Goal: Information Seeking & Learning: Learn about a topic

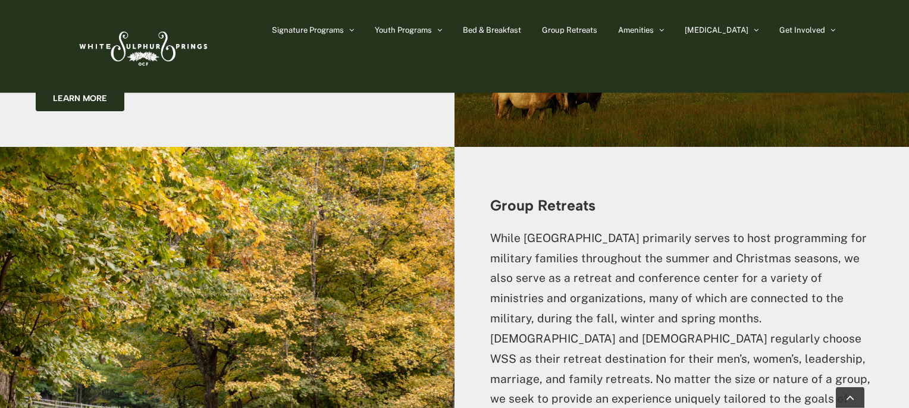
scroll to position [2452, 0]
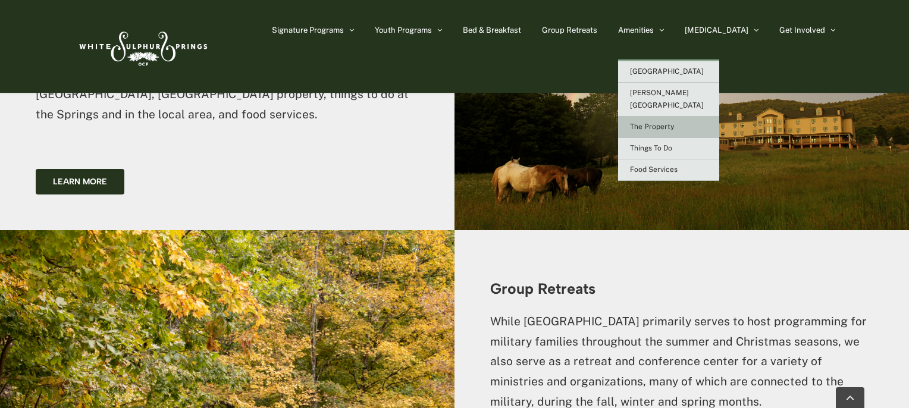
click at [674, 123] on span "The Property" at bounding box center [652, 127] width 44 height 8
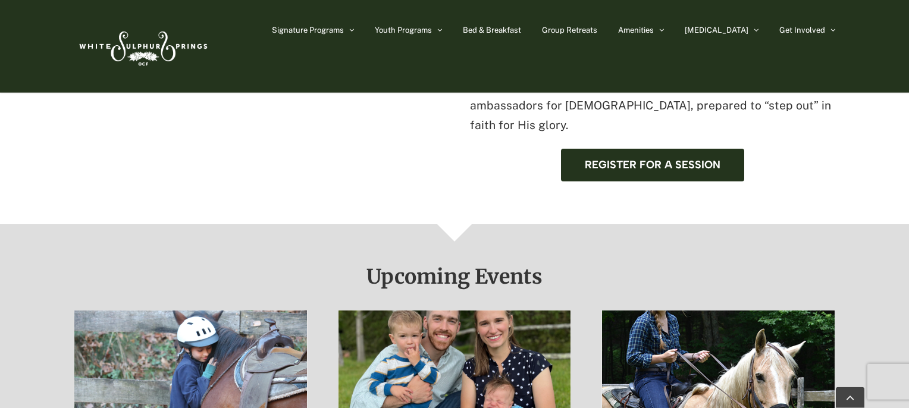
scroll to position [755, 0]
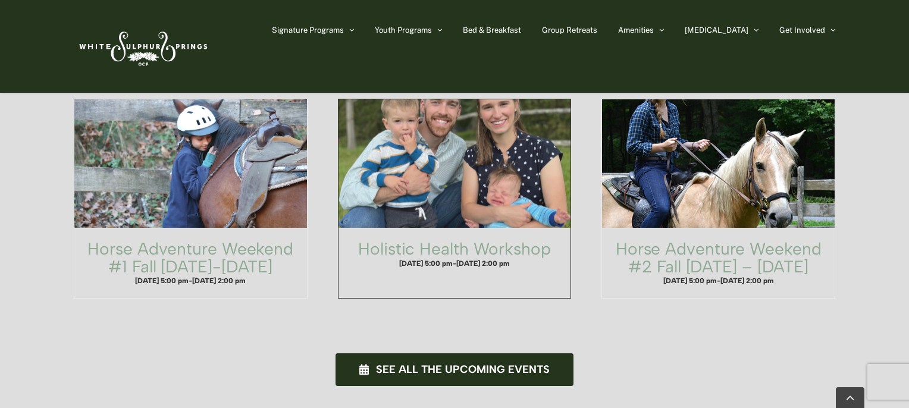
click at [435, 135] on span "Holistic Health Workshop" at bounding box center [455, 164] width 256 height 142
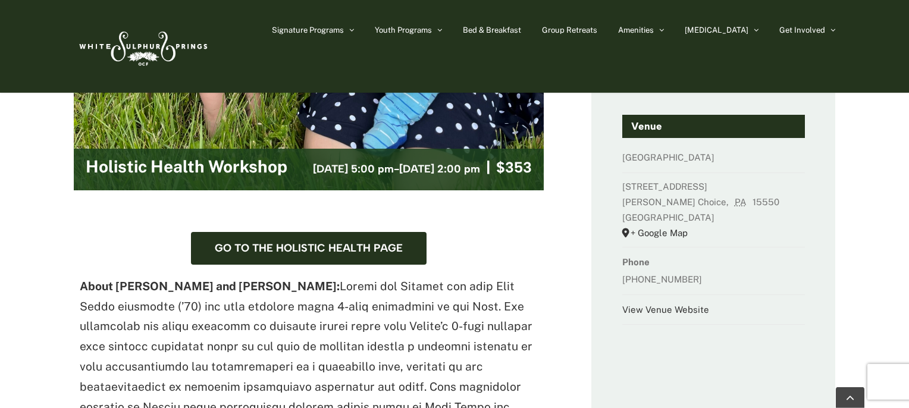
scroll to position [629, 0]
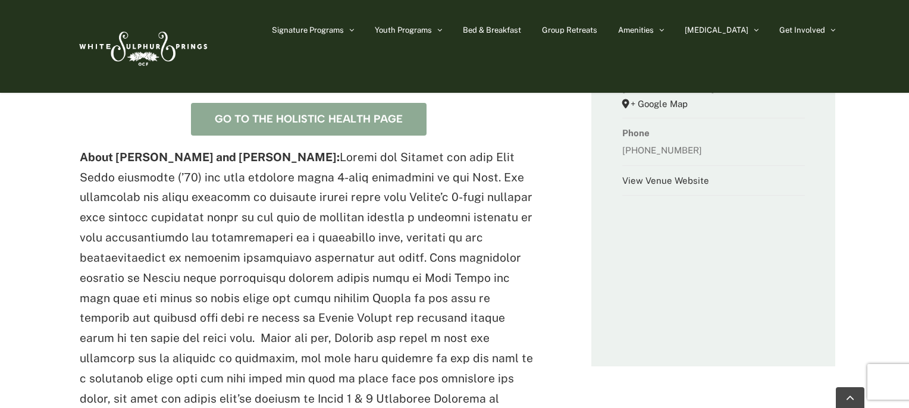
click at [357, 113] on span "Go to the Holistic Health Page" at bounding box center [309, 119] width 188 height 12
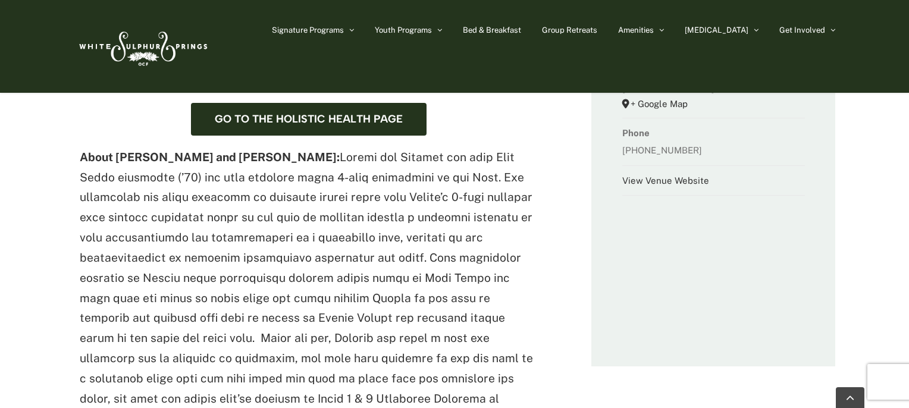
click at [197, 44] on img at bounding box center [142, 46] width 137 height 56
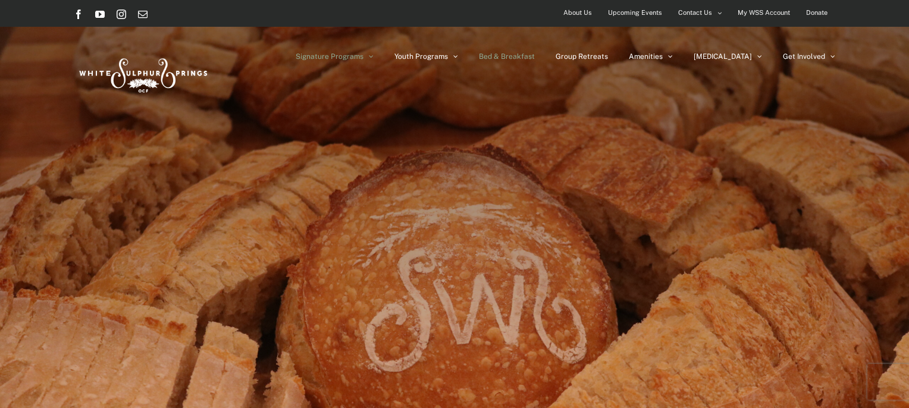
click at [535, 53] on span "Bed & Breakfast" at bounding box center [507, 56] width 56 height 7
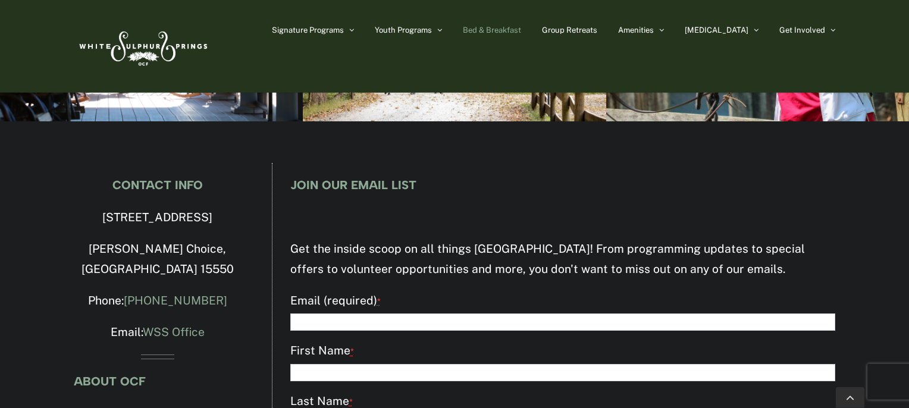
scroll to position [1981, 0]
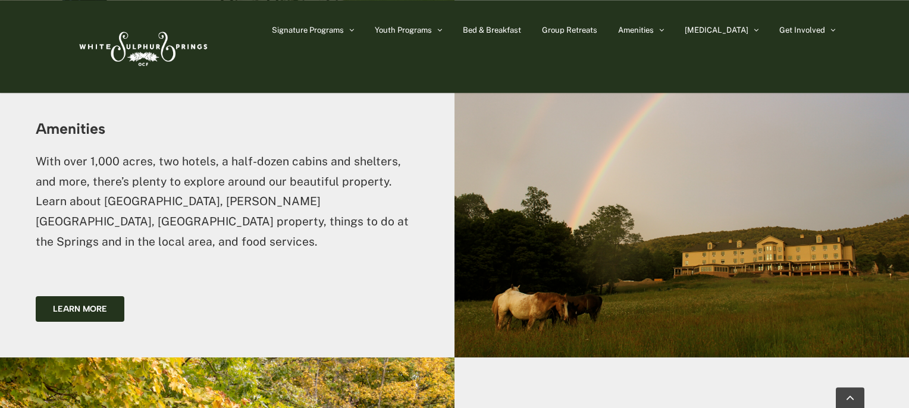
scroll to position [2325, 0]
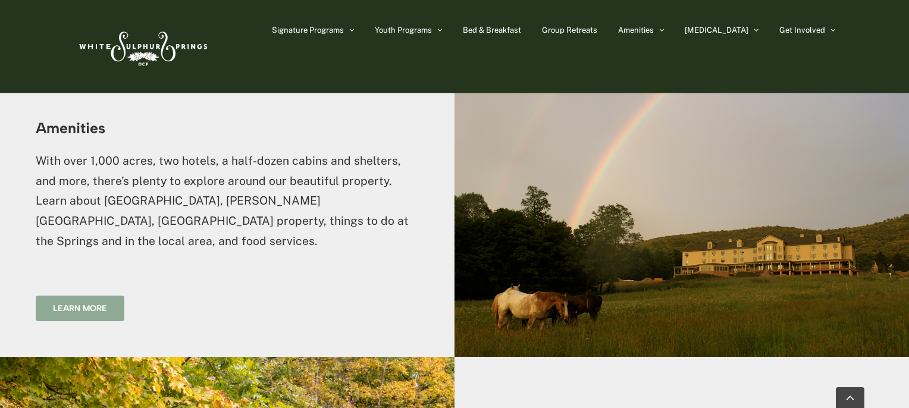
click at [105, 304] on span "Learn more" at bounding box center [80, 309] width 54 height 10
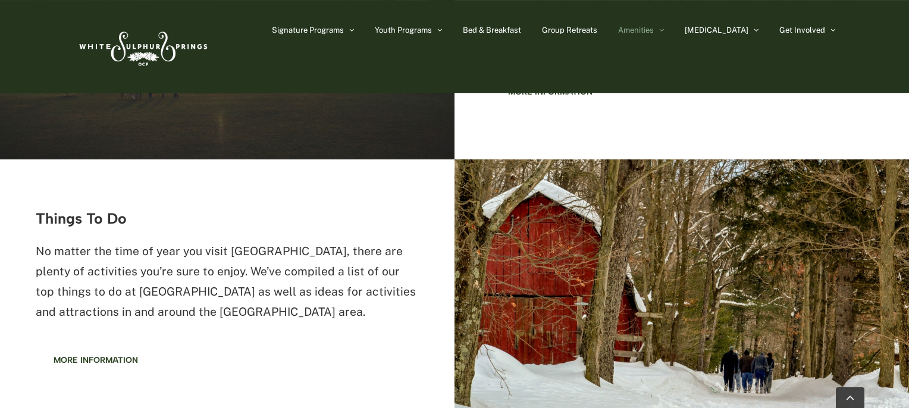
scroll to position [1048, 0]
